Goal: Task Accomplishment & Management: Manage account settings

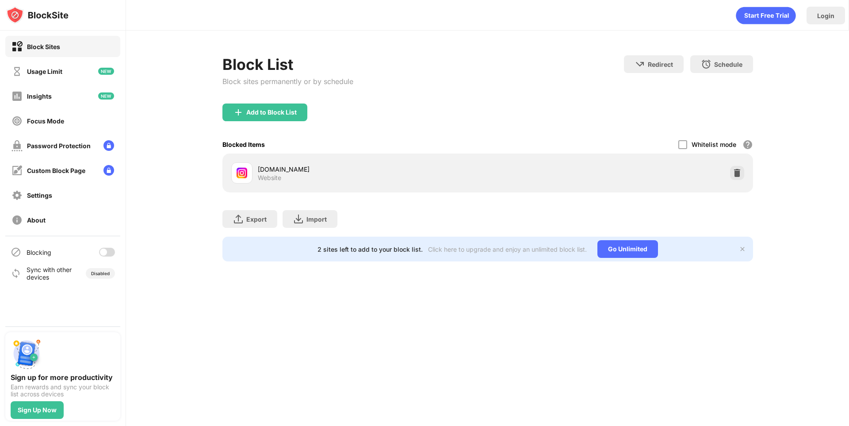
click at [112, 252] on div at bounding box center [107, 252] width 16 height 9
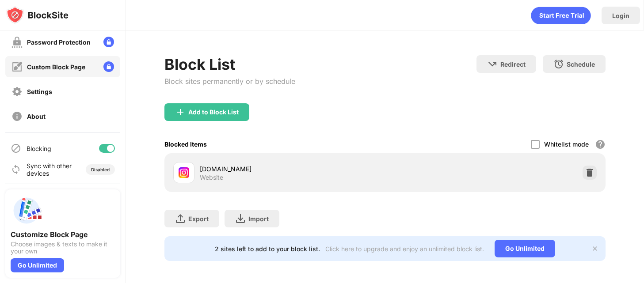
scroll to position [105, 0]
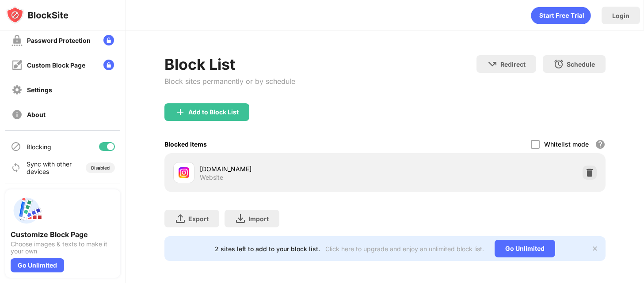
click at [99, 145] on div at bounding box center [107, 146] width 16 height 9
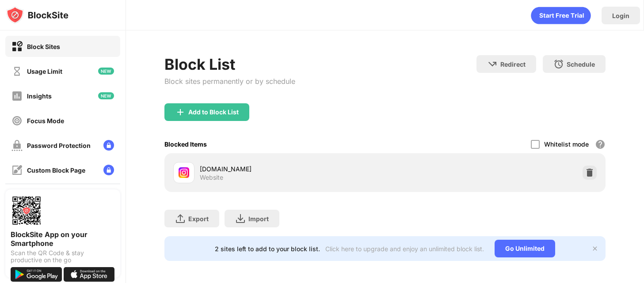
click at [103, 147] on img at bounding box center [108, 145] width 11 height 11
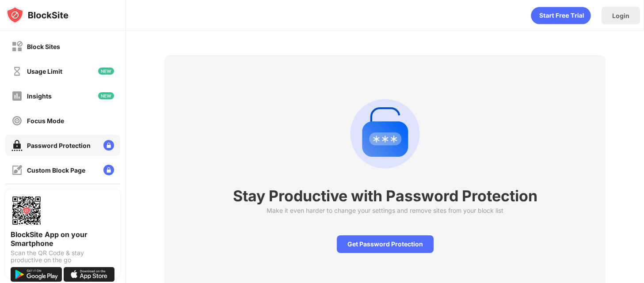
scroll to position [105, 0]
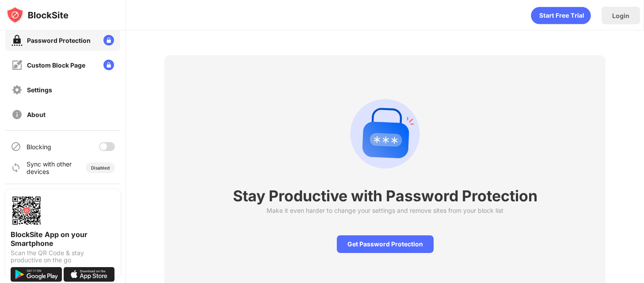
click at [102, 146] on div at bounding box center [107, 146] width 16 height 9
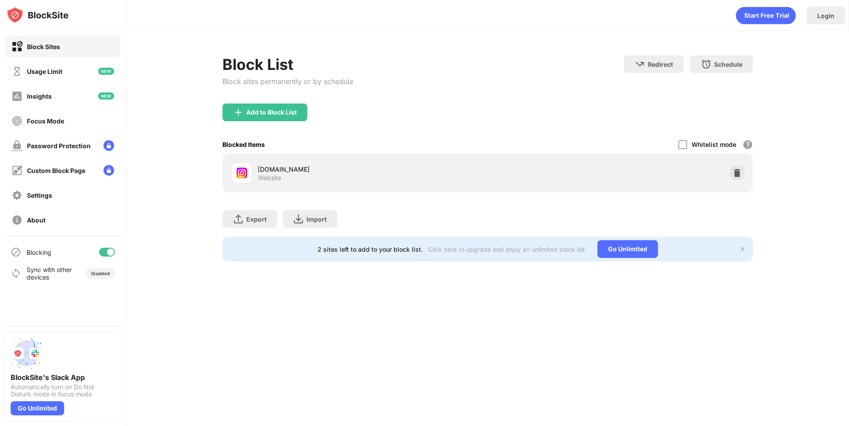
click at [103, 249] on div at bounding box center [107, 252] width 16 height 9
